Goal: Information Seeking & Learning: Learn about a topic

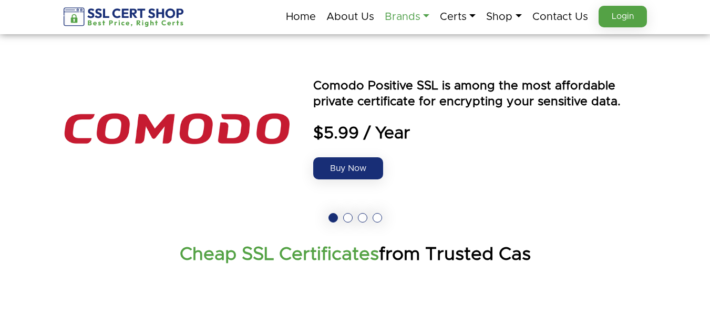
click at [412, 17] on link "Brands" at bounding box center [407, 17] width 45 height 22
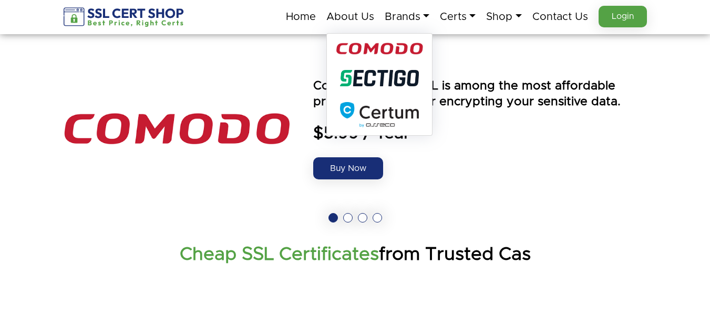
click at [374, 51] on img at bounding box center [379, 49] width 87 height 13
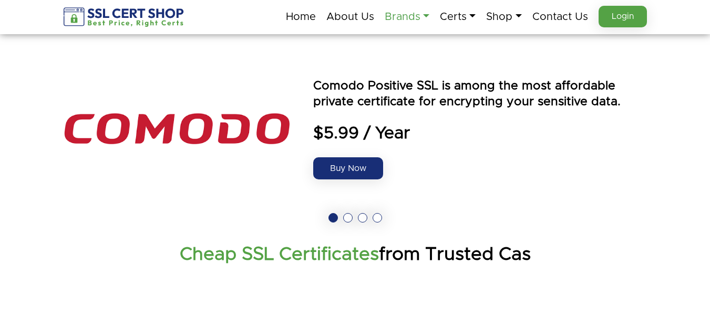
click at [410, 19] on link "Brands" at bounding box center [407, 17] width 45 height 22
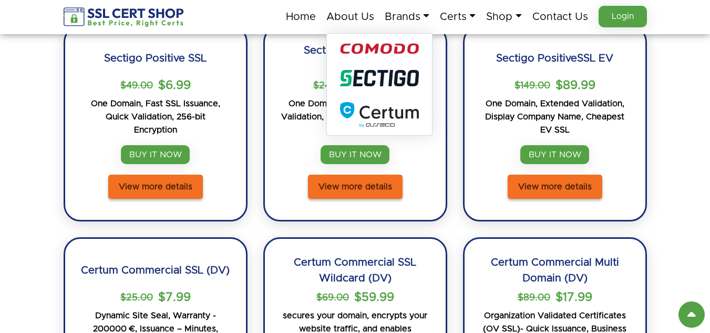
click at [52, 151] on section "Comodo Positive SSL $49 $4.99 One domain, Basic HTTPS, Domain Validation, Low a…" at bounding box center [355, 147] width 710 height 699
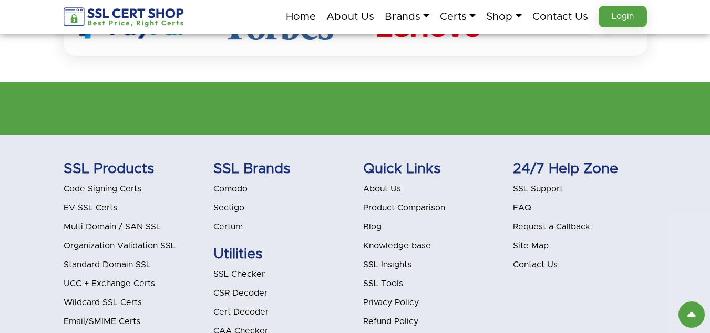
scroll to position [3345, 0]
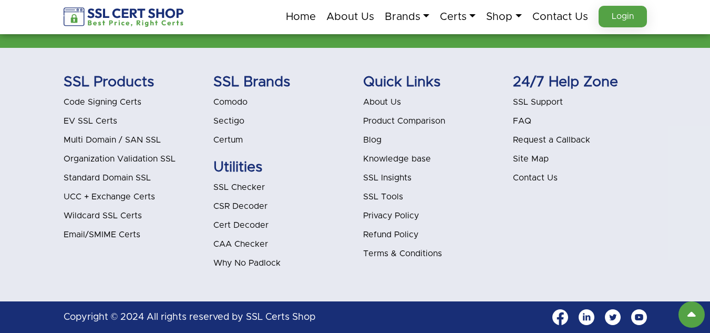
click at [370, 138] on link "Blog" at bounding box center [372, 140] width 18 height 8
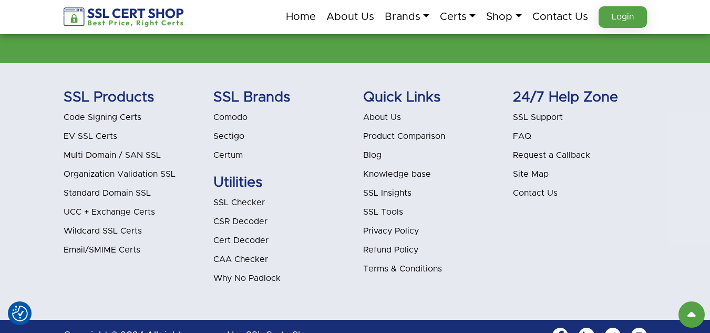
scroll to position [2044, 0]
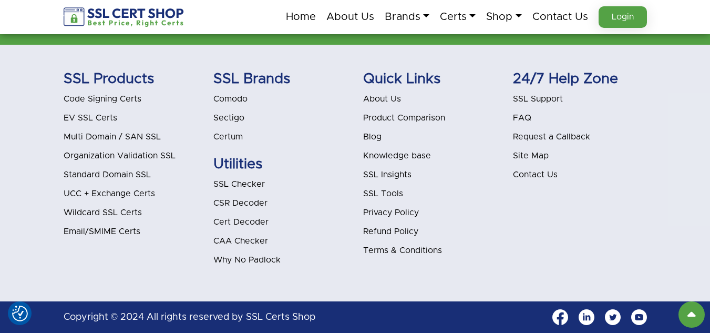
click at [372, 132] on link "Blog" at bounding box center [372, 136] width 18 height 8
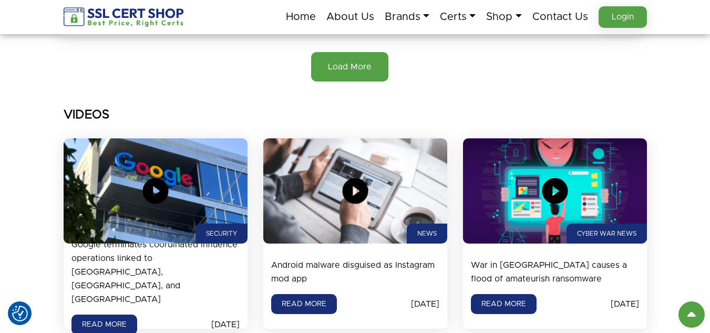
scroll to position [1261, 0]
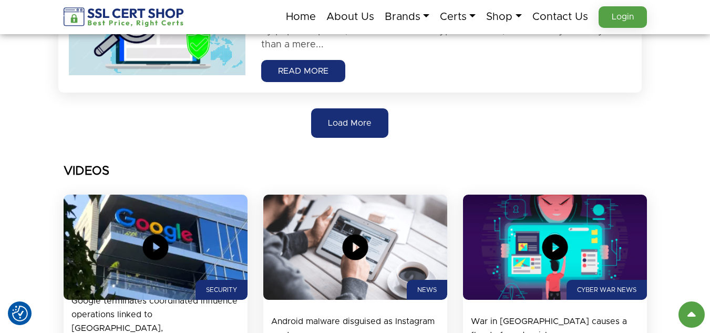
click at [329, 120] on span "Load More" at bounding box center [350, 123] width 44 height 13
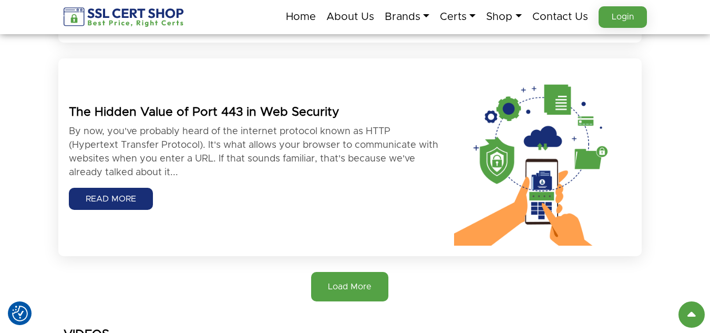
scroll to position [2470, 0]
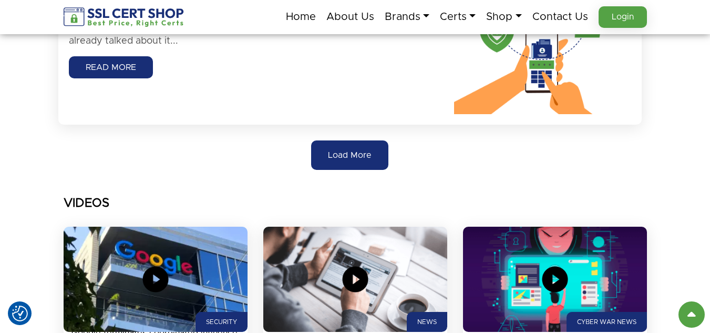
click at [330, 158] on span "Load More" at bounding box center [350, 155] width 44 height 13
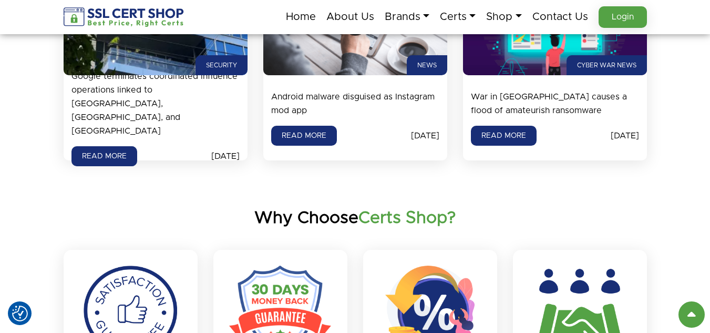
scroll to position [3836, 0]
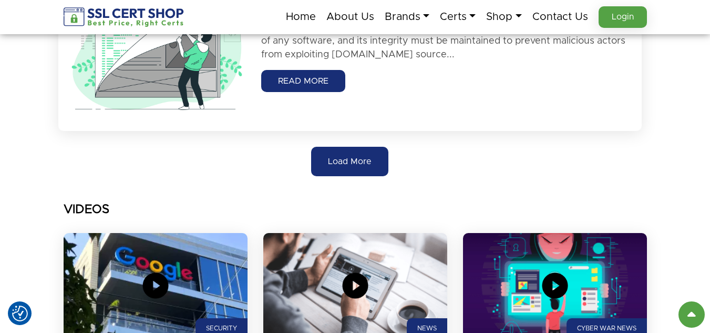
click at [334, 159] on span "Load More" at bounding box center [350, 161] width 44 height 13
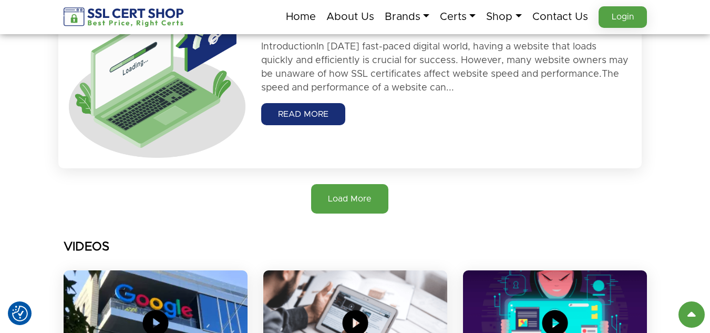
scroll to position [4204, 0]
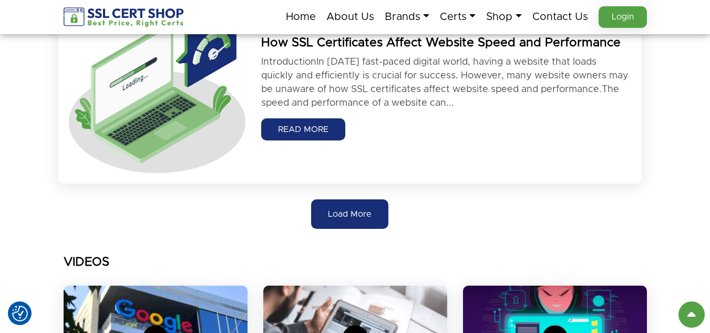
click at [336, 199] on button "Load More" at bounding box center [349, 213] width 77 height 29
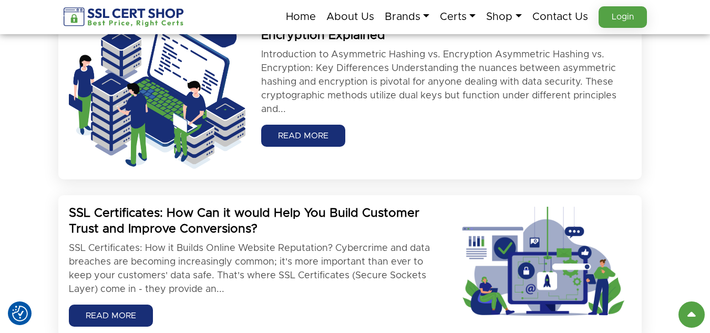
scroll to position [1787, 0]
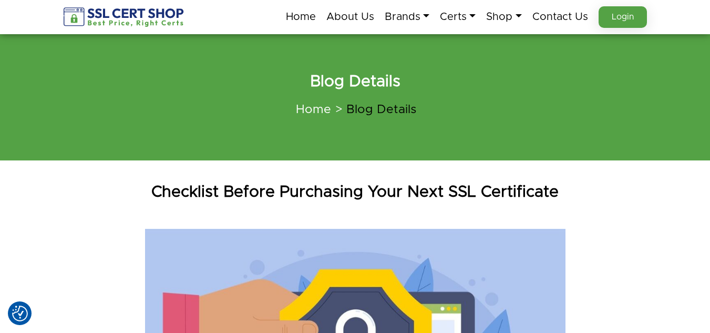
click at [240, 186] on h1 "Checklist Before Purchasing Your Next SSL Certificate" at bounding box center [355, 191] width 599 height 21
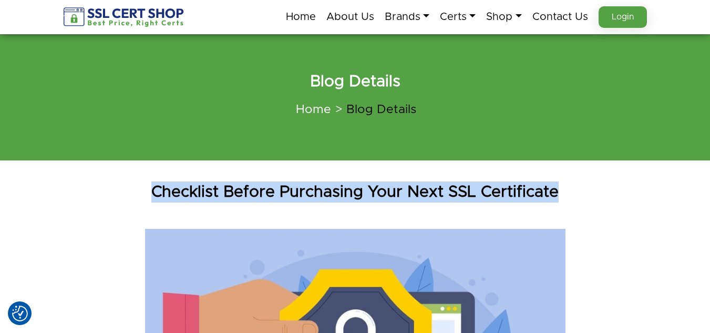
click at [240, 186] on h1 "Checklist Before Purchasing Your Next SSL Certificate" at bounding box center [355, 191] width 599 height 21
copy div "Checklist Before Purchasing Your Next SSL Certificate"
click at [67, 166] on div "Checklist Before Purchasing Your Next SSL Certificate" at bounding box center [355, 192] width 599 height 53
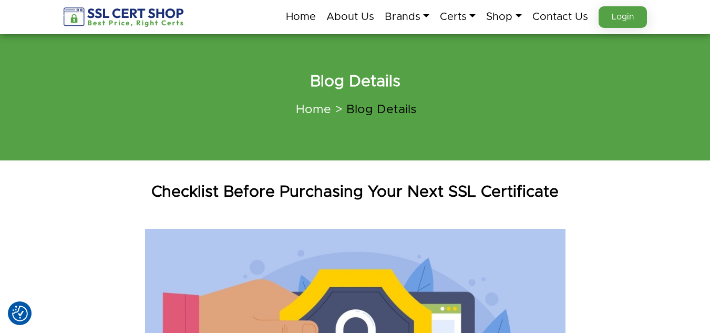
click at [235, 186] on h1 "Checklist Before Purchasing Your Next SSL Certificate" at bounding box center [355, 191] width 599 height 21
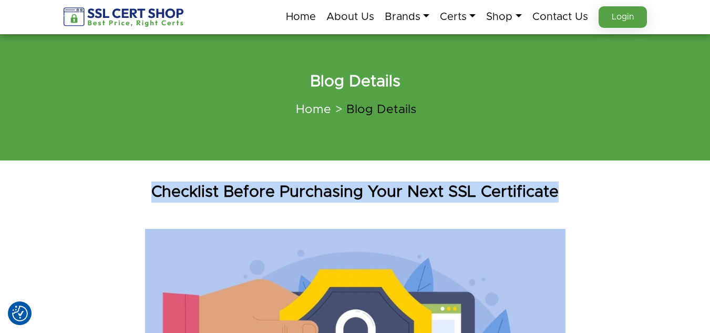
click at [235, 186] on h1 "Checklist Before Purchasing Your Next SSL Certificate" at bounding box center [355, 191] width 599 height 21
copy div "Checklist Before Purchasing Your Next SSL Certificate"
click at [141, 200] on h1 "Checklist Before Purchasing Your Next SSL Certificate" at bounding box center [355, 191] width 599 height 21
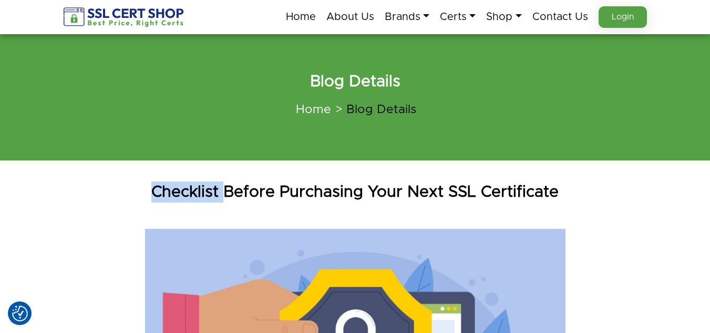
drag, startPoint x: 223, startPoint y: 191, endPoint x: 148, endPoint y: 195, distance: 75.3
click at [148, 195] on h1 "Checklist Before Purchasing Your Next SSL Certificate" at bounding box center [355, 191] width 599 height 21
copy h1 "Checklist"
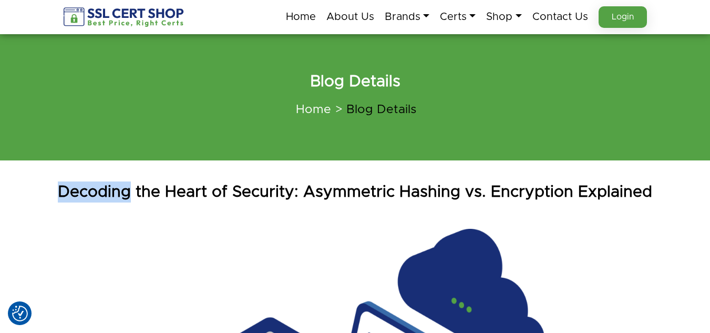
drag, startPoint x: 134, startPoint y: 190, endPoint x: 53, endPoint y: 189, distance: 81.5
copy h1 "Decoding"
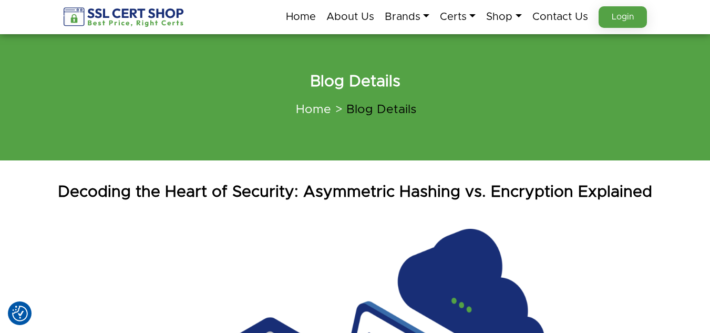
click at [234, 192] on h1 "Decoding the Heart of Security: Asymmetric Hashing vs. Encryption Explained" at bounding box center [355, 191] width 599 height 21
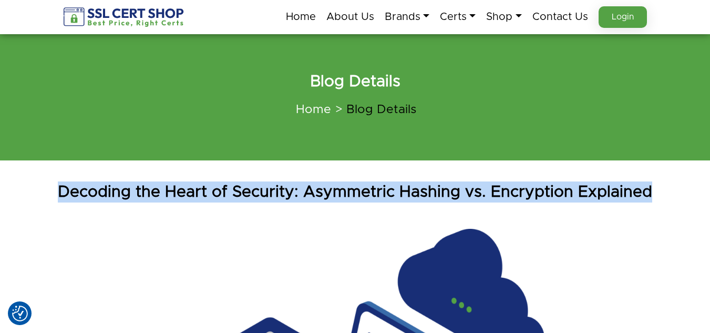
click at [234, 192] on h1 "Decoding the Heart of Security: Asymmetric Hashing vs. Encryption Explained" at bounding box center [355, 191] width 599 height 21
copy div "Decoding the Heart of Security: Asymmetric Hashing vs. Encryption Explained"
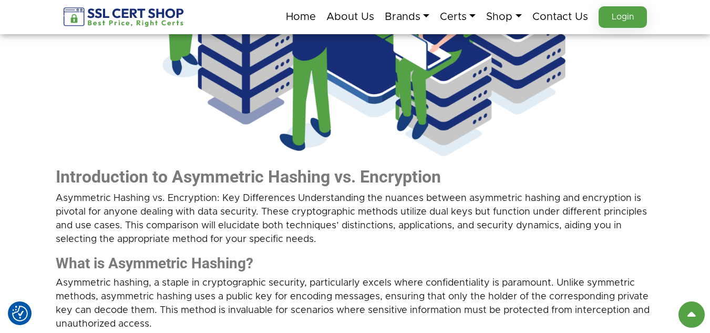
scroll to position [473, 0]
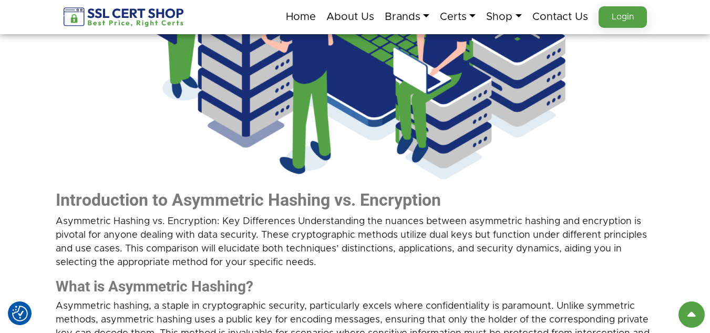
click at [170, 201] on span "Introduction to Asymmetric Hashing vs. Encryption" at bounding box center [248, 200] width 385 height 20
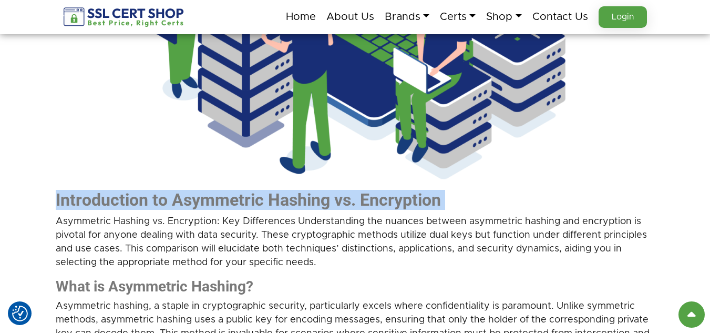
click at [170, 201] on span "Introduction to Asymmetric Hashing vs. Encryption" at bounding box center [248, 200] width 385 height 20
copy div "Introduction to Asymmetric Hashing vs. Encryption"
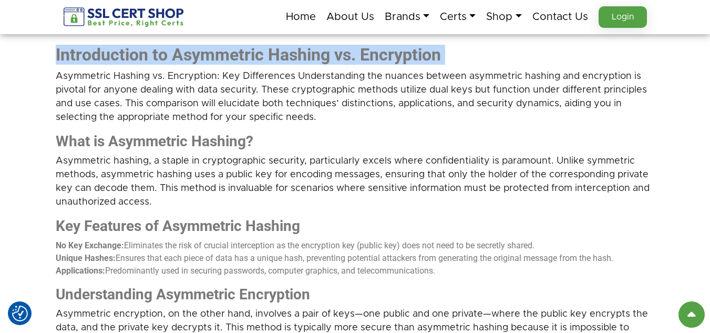
scroll to position [578, 0]
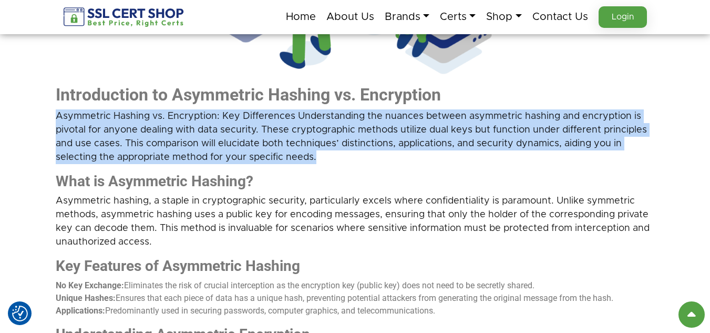
drag, startPoint x: 324, startPoint y: 151, endPoint x: 38, endPoint y: 116, distance: 288.0
copy span "Asymmetric Hashing vs. Encryption: Key Differences Understanding the nuances be…"
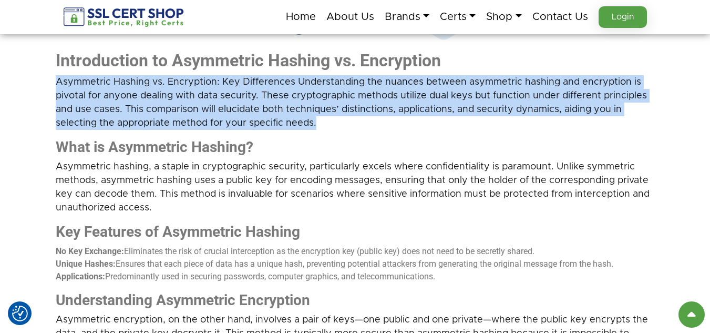
scroll to position [631, 0]
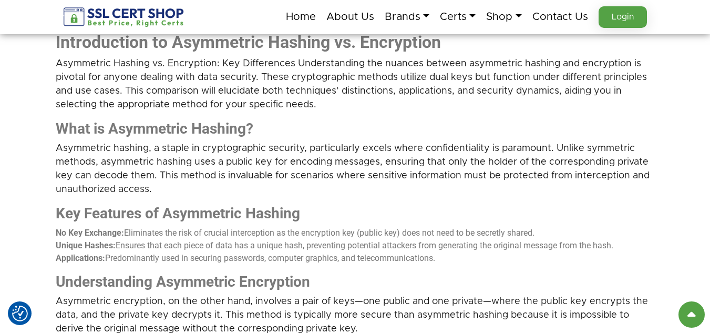
click at [131, 127] on span "What is Asymmetric Hashing?" at bounding box center [155, 128] width 198 height 17
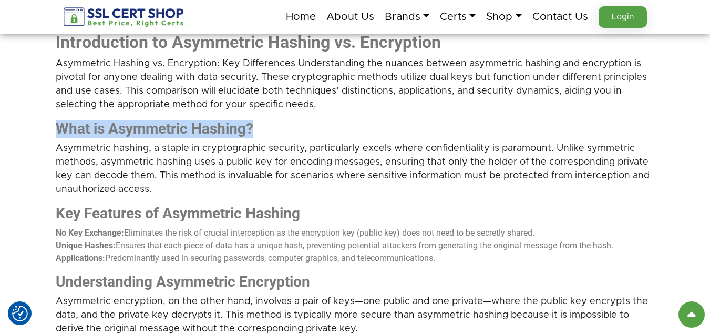
click at [131, 127] on span "What is Asymmetric Hashing?" at bounding box center [155, 128] width 198 height 17
copy div "What is Asymmetric Hashing?"
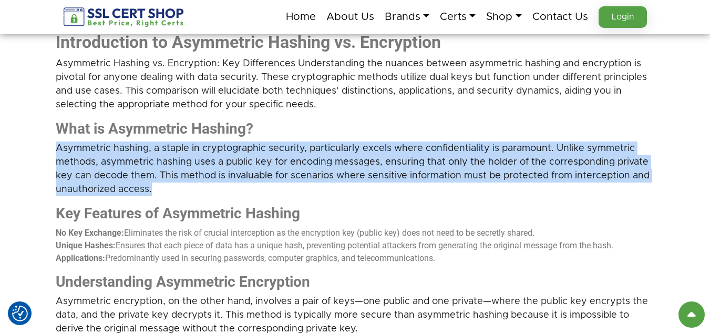
drag, startPoint x: 161, startPoint y: 192, endPoint x: 39, endPoint y: 146, distance: 130.1
copy span "Asymmetric hashing, a staple in cryptographic security, particularly excels whe…"
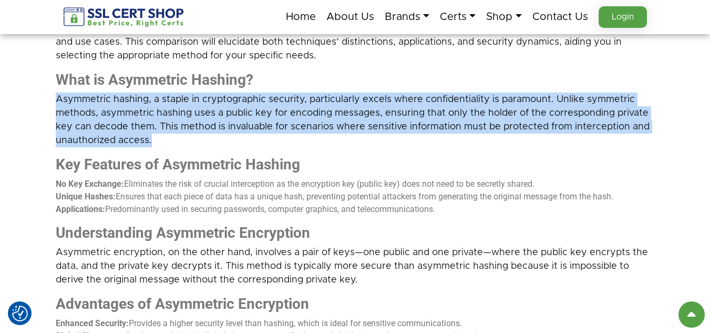
scroll to position [736, 0]
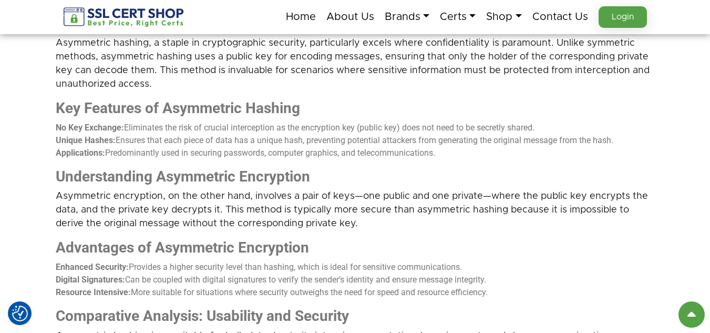
click at [136, 110] on span "Key Features of Asymmetric Hashing" at bounding box center [178, 107] width 244 height 17
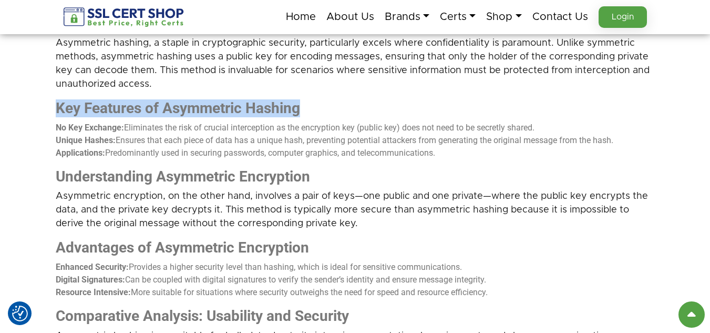
click at [136, 110] on span "Key Features of Asymmetric Hashing" at bounding box center [178, 107] width 244 height 17
copy div "Key Features of Asymmetric Hashing"
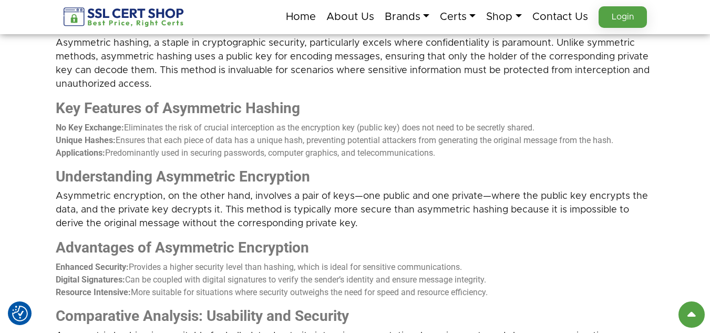
click at [148, 125] on span "Eliminates the risk of crucial interception as the encryption key (public key) …" at bounding box center [329, 127] width 410 height 10
drag, startPoint x: 448, startPoint y: 155, endPoint x: 53, endPoint y: 128, distance: 395.5
click at [53, 128] on div "Decoding the Heart of Security: Asymmetric Hashing vs. Encryption Explained Int…" at bounding box center [355, 304] width 710 height 1758
copy ul "No Key Exchange: Eliminates the risk of crucial interception as the encryption …"
click at [167, 175] on span "Understanding Asymmetric Encryption" at bounding box center [183, 176] width 254 height 17
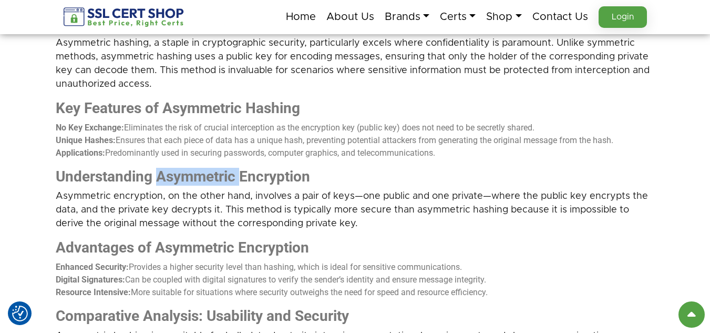
click at [167, 175] on span "Understanding Asymmetric Encryption" at bounding box center [183, 176] width 254 height 17
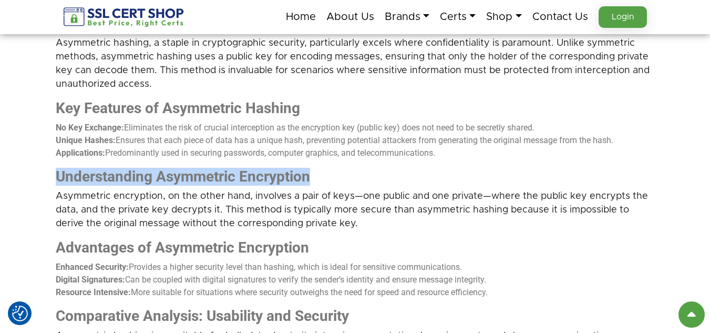
click at [167, 175] on span "Understanding Asymmetric Encryption" at bounding box center [183, 176] width 254 height 17
copy div "Understanding Asymmetric Encryption"
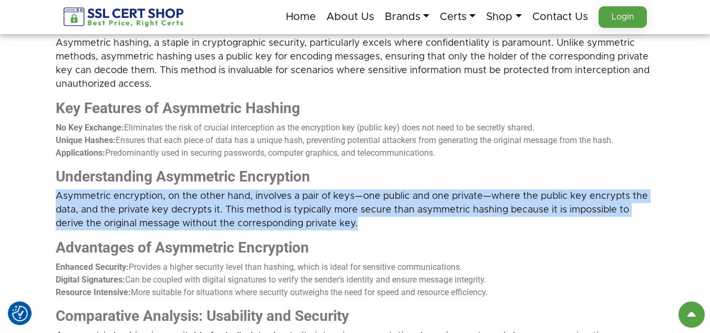
drag, startPoint x: 371, startPoint y: 222, endPoint x: 48, endPoint y: 190, distance: 324.8
click at [48, 190] on div "Decoding the Heart of Security: Asymmetric Hashing vs. Encryption Explained Int…" at bounding box center [355, 304] width 710 height 1758
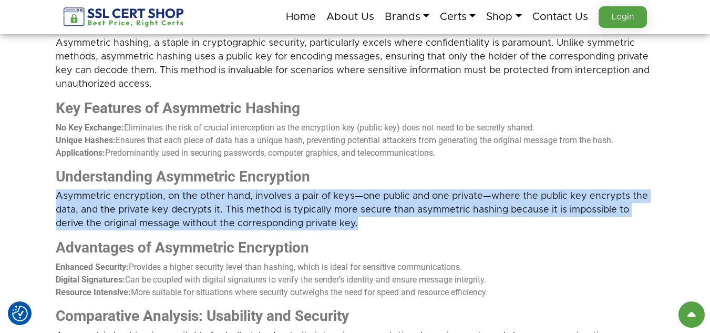
drag, startPoint x: 356, startPoint y: 225, endPoint x: 39, endPoint y: 202, distance: 317.8
click at [39, 202] on div "Decoding the Heart of Security: Asymmetric Hashing vs. Encryption Explained Int…" at bounding box center [355, 304] width 710 height 1758
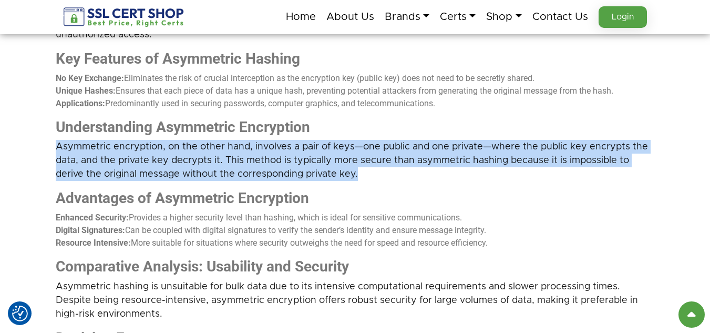
scroll to position [841, 0]
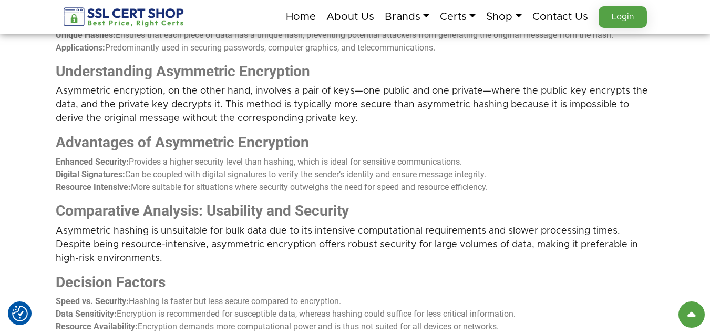
click at [116, 142] on span "Advantages of Asymmetric Encryption" at bounding box center [182, 141] width 253 height 17
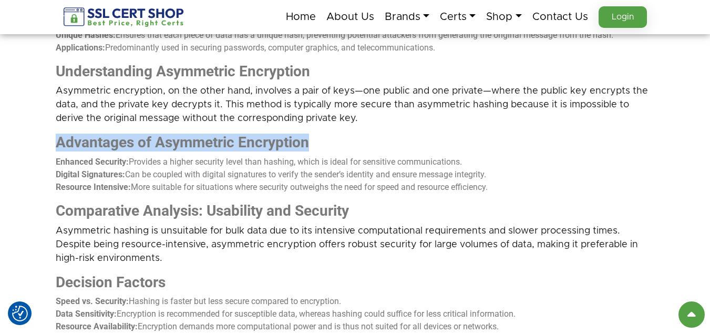
click at [116, 142] on span "Advantages of Asymmetric Encryption" at bounding box center [182, 141] width 253 height 17
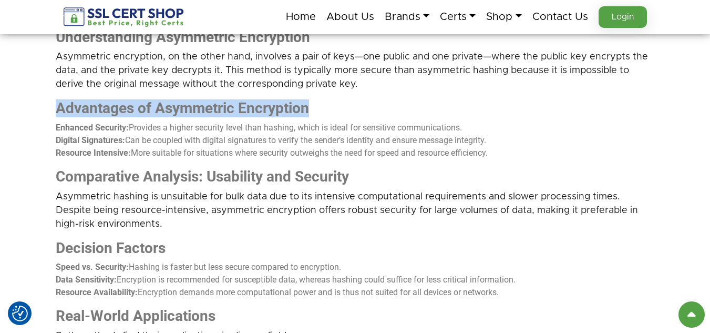
scroll to position [893, 0]
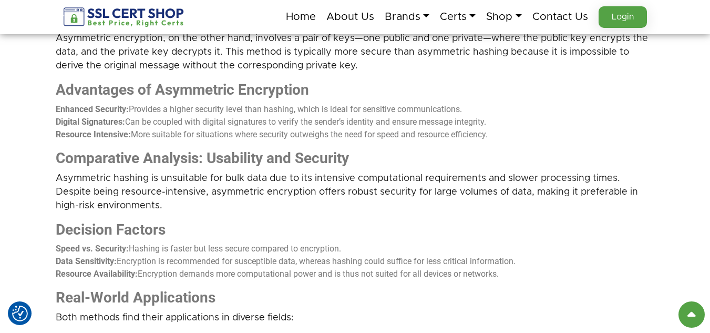
click at [131, 126] on span "Can be coupled with digital signatures to verify the sender’s identity and ensu…" at bounding box center [305, 122] width 361 height 10
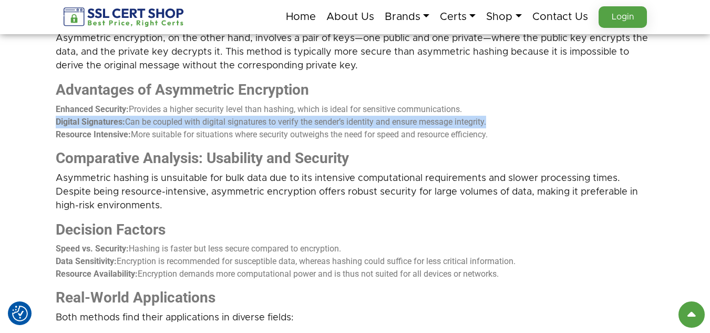
click at [131, 126] on span "Can be coupled with digital signatures to verify the sender’s identity and ensu…" at bounding box center [305, 122] width 361 height 10
drag, startPoint x: 497, startPoint y: 132, endPoint x: 32, endPoint y: 107, distance: 465.8
click at [32, 107] on div "Decoding the Heart of Security: Asymmetric Hashing vs. Encryption Explained Int…" at bounding box center [355, 146] width 710 height 1758
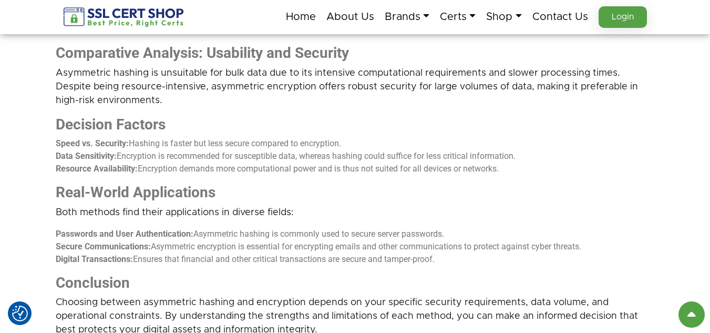
scroll to position [946, 0]
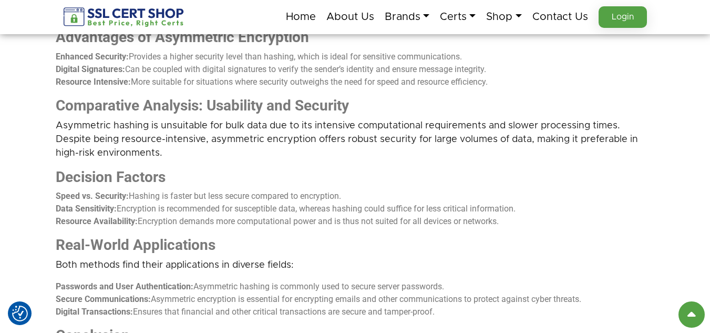
click at [152, 107] on span "Comparative Analysis: Usability and Security" at bounding box center [202, 105] width 293 height 17
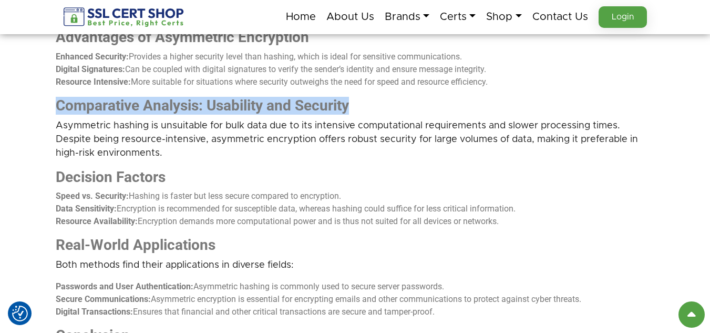
click at [152, 107] on span "Comparative Analysis: Usability and Security" at bounding box center [202, 105] width 293 height 17
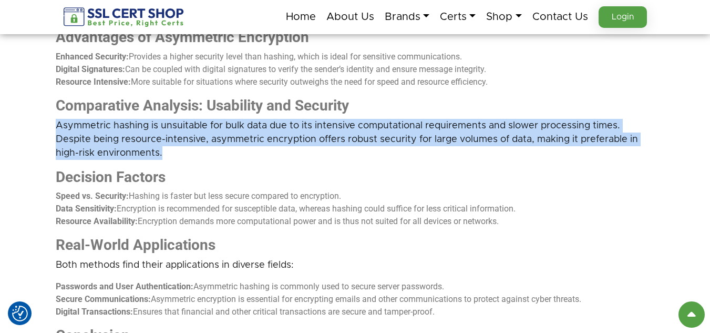
drag, startPoint x: 174, startPoint y: 158, endPoint x: 55, endPoint y: 129, distance: 123.1
click at [55, 129] on div "Decoding the Heart of Security: Asymmetric Hashing vs. Encryption Explained Int…" at bounding box center [355, 93] width 710 height 1758
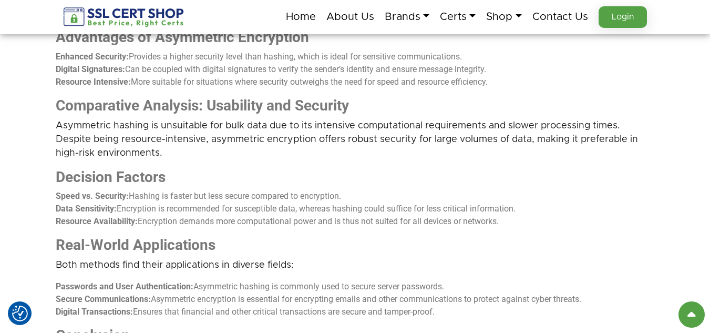
click at [198, 168] on h3 "Decision Factors" at bounding box center [355, 177] width 599 height 18
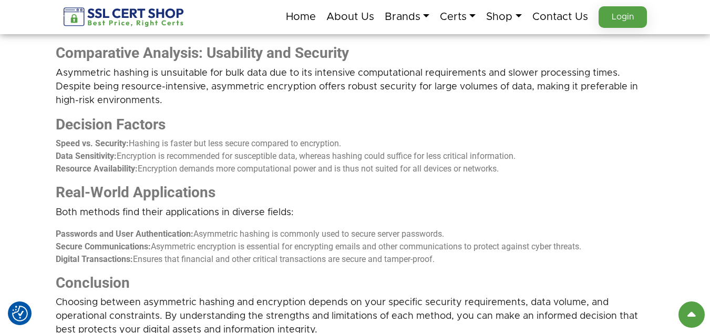
drag, startPoint x: 52, startPoint y: 118, endPoint x: 541, endPoint y: 163, distance: 491.9
click at [541, 163] on div "Decoding the Heart of Security: Asymmetric Hashing vs. Encryption Explained Int…" at bounding box center [355, 41] width 710 height 1758
drag, startPoint x: 191, startPoint y: 127, endPoint x: 152, endPoint y: 116, distance: 40.8
click at [191, 126] on h3 "Decision Factors" at bounding box center [355, 125] width 599 height 18
click at [142, 117] on span "Decision Factors" at bounding box center [111, 124] width 110 height 17
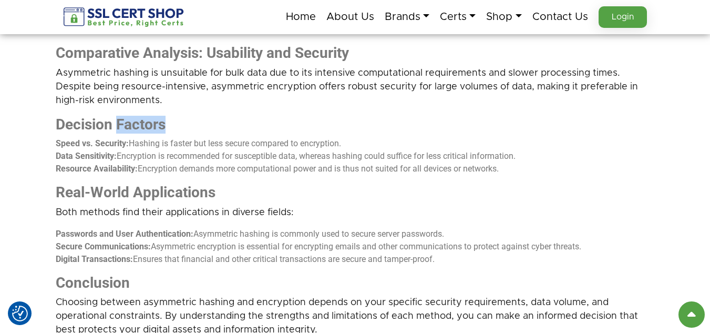
click at [142, 117] on span "Decision Factors" at bounding box center [111, 124] width 110 height 17
click at [291, 166] on span "Encryption demands more computational power and is thus not suited for all devi…" at bounding box center [318, 168] width 361 height 10
drag, startPoint x: 511, startPoint y: 167, endPoint x: 49, endPoint y: 146, distance: 462.9
click at [49, 146] on div "Decoding the Heart of Security: Asymmetric Hashing vs. Encryption Explained Int…" at bounding box center [355, 41] width 710 height 1758
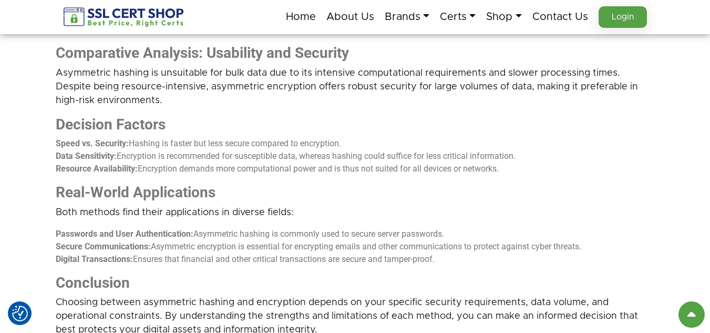
scroll to position [1051, 0]
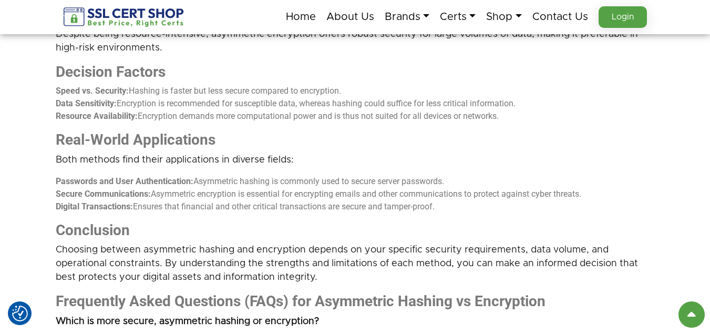
click at [101, 140] on span "Real-World Applications" at bounding box center [136, 139] width 160 height 17
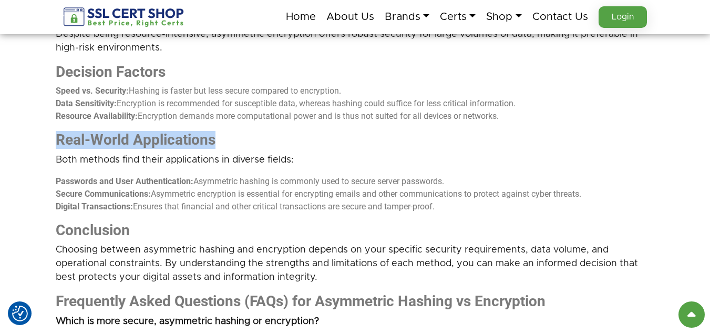
click at [101, 140] on span "Real-World Applications" at bounding box center [136, 139] width 160 height 17
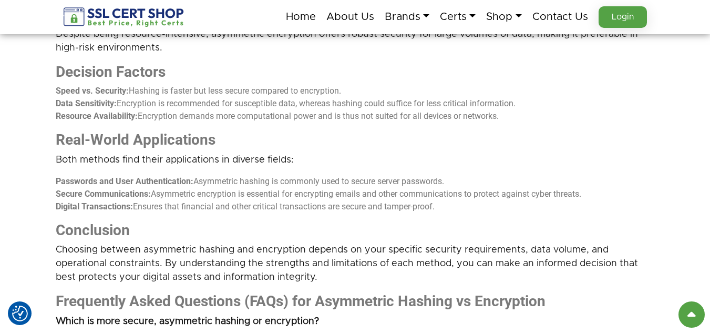
click at [168, 156] on span "Both methods find their applications in diverse fields:" at bounding box center [175, 159] width 238 height 9
click at [168, 157] on span "Both methods find their applications in diverse fields:" at bounding box center [175, 159] width 238 height 9
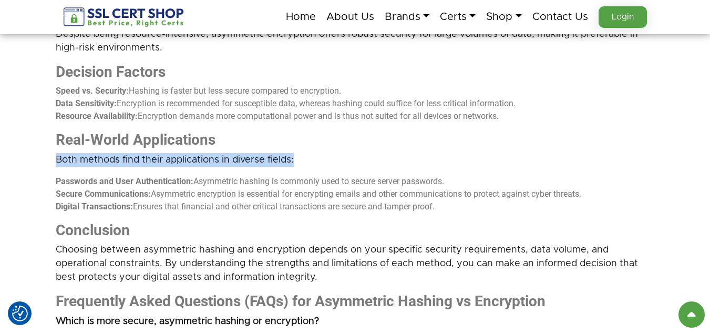
click at [168, 157] on span "Both methods find their applications in diverse fields:" at bounding box center [175, 159] width 238 height 9
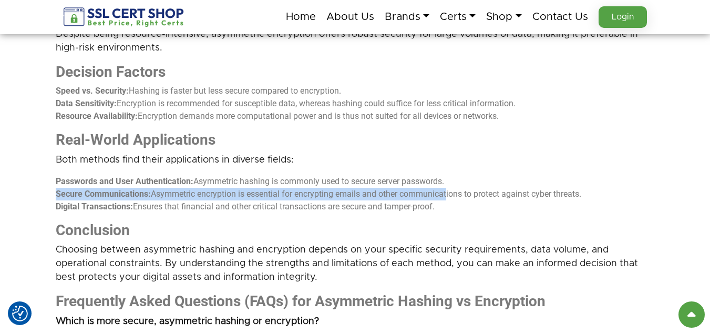
drag, startPoint x: 446, startPoint y: 200, endPoint x: 29, endPoint y: 189, distance: 416.9
drag, startPoint x: 30, startPoint y: 188, endPoint x: 54, endPoint y: 180, distance: 24.9
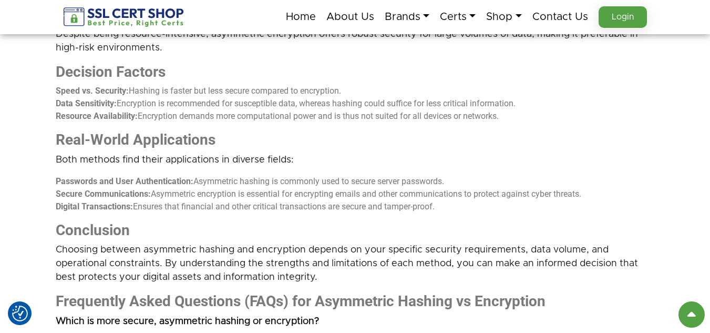
click at [446, 214] on div "Introduction to Asymmetric Hashing vs. Encryption Asymmetric Hashing vs. Encryp…" at bounding box center [355, 237] width 599 height 1251
drag, startPoint x: 444, startPoint y: 204, endPoint x: 27, endPoint y: 184, distance: 417.7
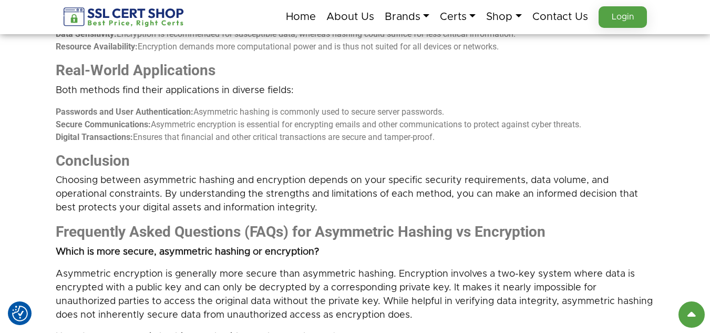
scroll to position [1104, 0]
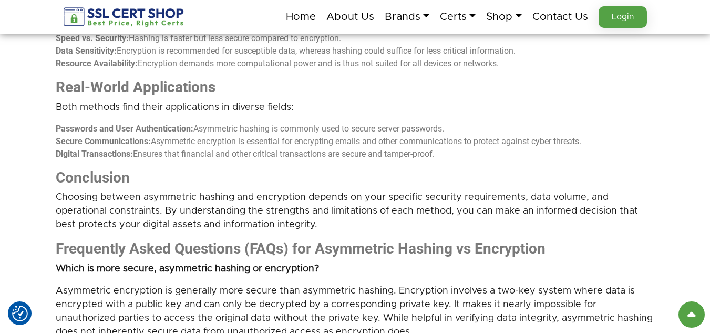
click at [106, 172] on span "Conclusion" at bounding box center [93, 177] width 74 height 17
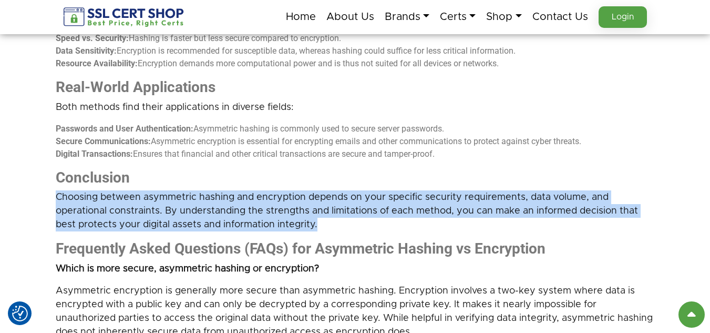
drag, startPoint x: 322, startPoint y: 226, endPoint x: 56, endPoint y: 201, distance: 267.1
click at [56, 201] on p "Choosing between asymmetric hashing and encryption depends on your specific sec…" at bounding box center [355, 210] width 599 height 41
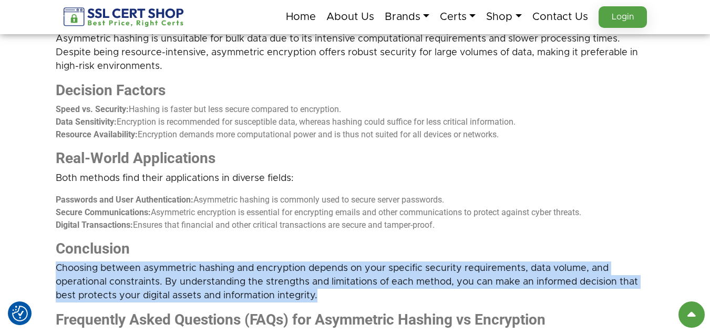
scroll to position [893, 0]
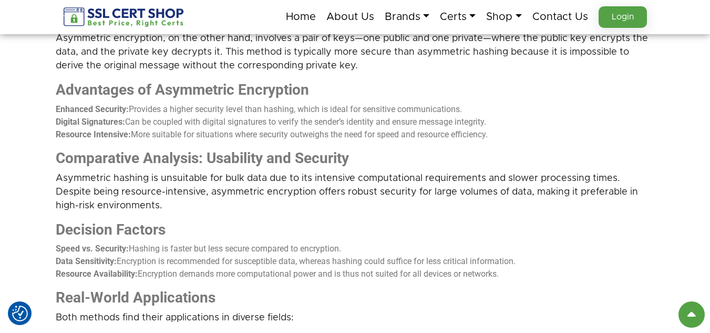
click at [457, 95] on h3 "Advantages of Asymmetric Encryption" at bounding box center [355, 90] width 599 height 18
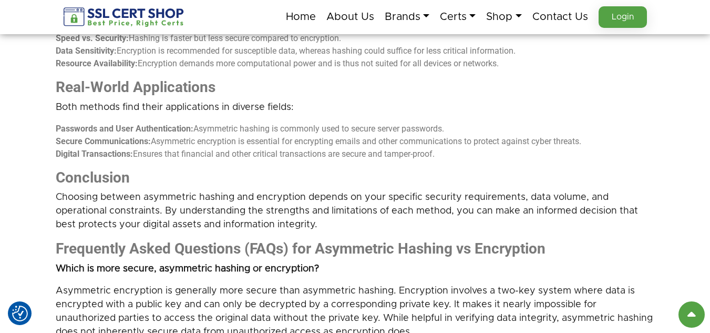
scroll to position [999, 0]
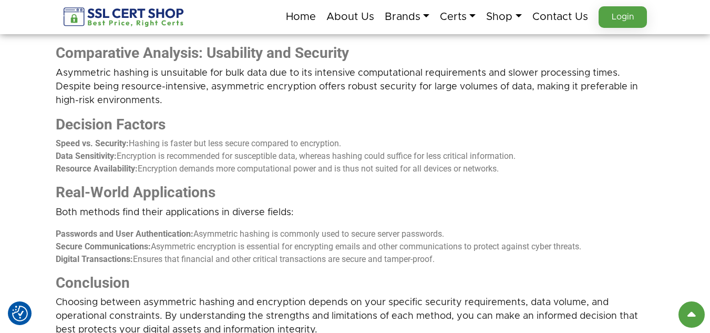
click at [153, 112] on div "Introduction to Asymmetric Hashing vs. Encryption Asymmetric Hashing vs. Encryp…" at bounding box center [355, 289] width 599 height 1251
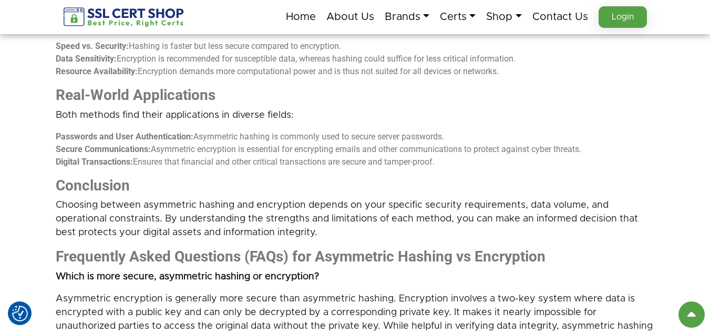
scroll to position [893, 0]
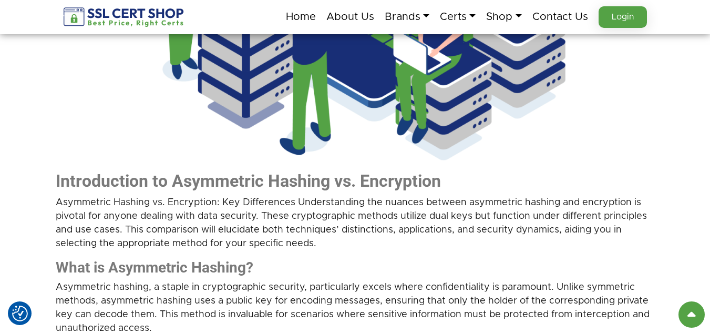
scroll to position [507, 0]
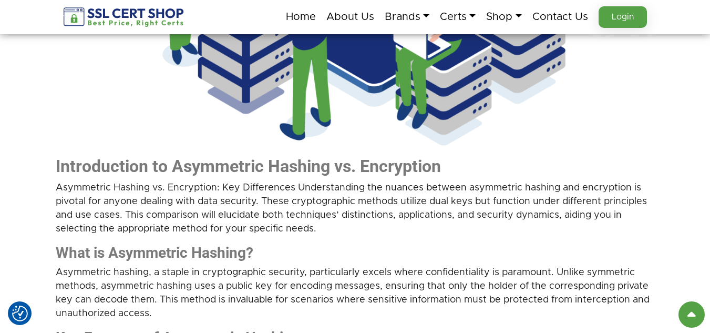
click at [341, 218] on span "Asymmetric Hashing vs. Encryption: Key Differences Understanding the nuances be…" at bounding box center [351, 208] width 591 height 50
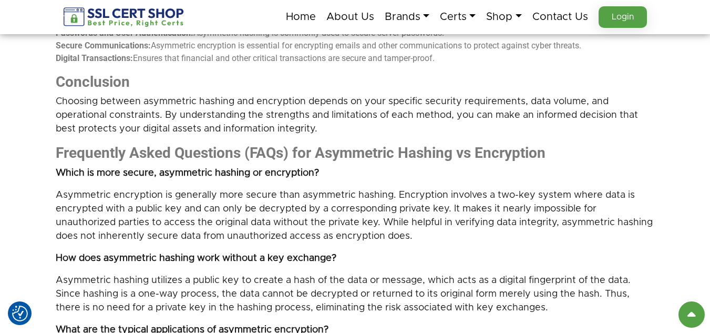
scroll to position [1188, 0]
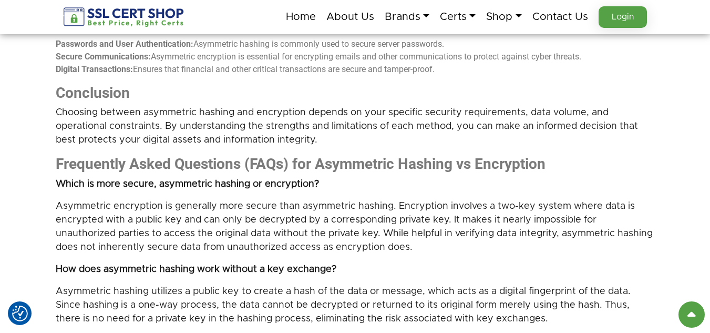
click at [91, 172] on span "Frequently Asked Questions (FAQs) for Asymmetric Hashing vs Encryption" at bounding box center [301, 163] width 490 height 17
click at [96, 170] on span "Frequently Asked Questions (FAQs) for Asymmetric Hashing vs Encryption" at bounding box center [301, 163] width 490 height 17
click at [102, 167] on span "Frequently Asked Questions (FAQs) for Asymmetric Hashing vs Encryption" at bounding box center [301, 163] width 490 height 17
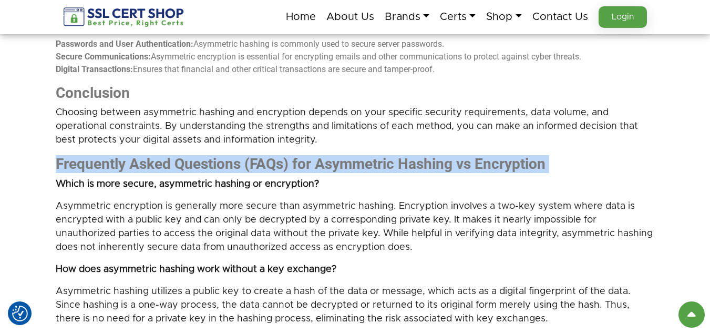
click at [102, 167] on span "Frequently Asked Questions (FAQs) for Asymmetric Hashing vs Encryption" at bounding box center [301, 163] width 490 height 17
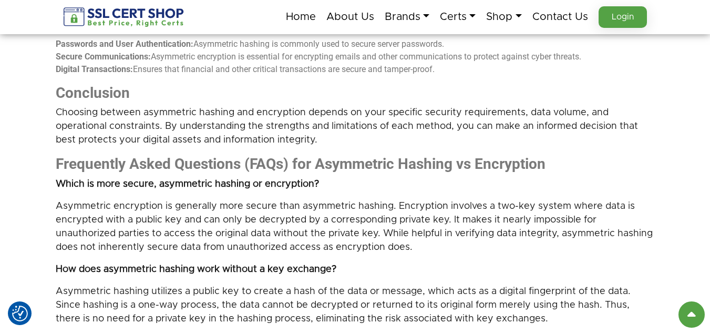
click at [155, 192] on div "Introduction to Asymmetric Hashing vs. Encryption Asymmetric Hashing vs. Encryp…" at bounding box center [355, 99] width 599 height 1251
click at [153, 186] on span "Which is more secure, asymmetric hashing or encryption?" at bounding box center [187, 183] width 263 height 9
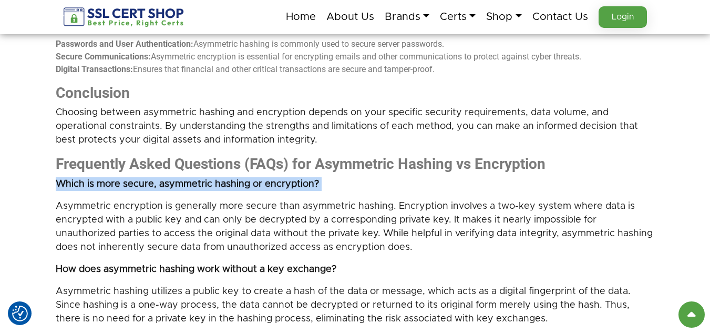
click at [153, 186] on span "Which is more secure, asymmetric hashing or encryption?" at bounding box center [187, 183] width 263 height 9
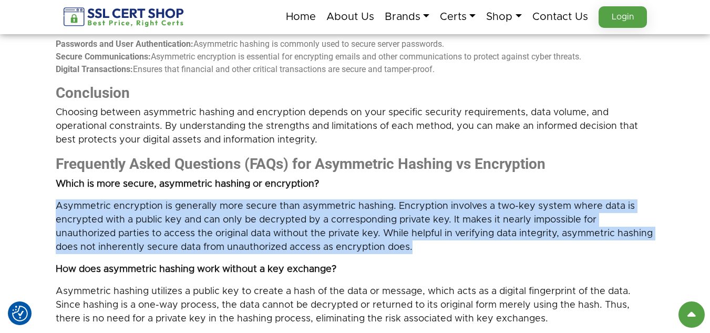
drag, startPoint x: 399, startPoint y: 248, endPoint x: 32, endPoint y: 209, distance: 369.3
